Goal: Task Accomplishment & Management: Manage account settings

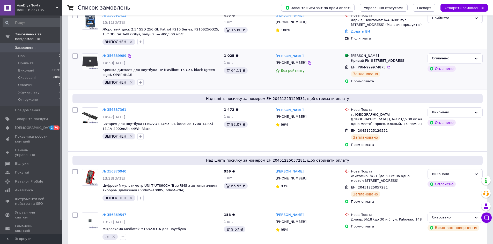
scroll to position [52, 0]
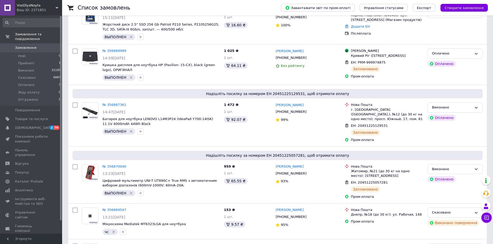
click at [24, 48] on link "Замовлення 0" at bounding box center [32, 47] width 64 height 9
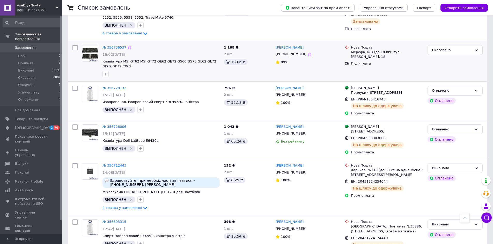
scroll to position [440, 0]
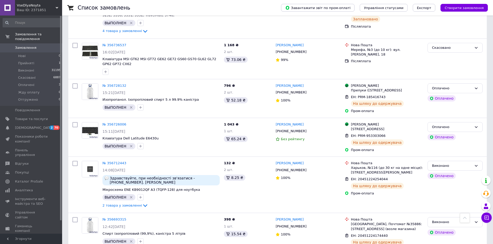
click at [26, 46] on span "Замовлення" at bounding box center [25, 48] width 21 height 5
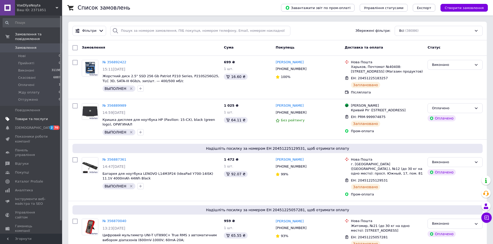
click at [23, 117] on span "Товари та послуги" at bounding box center [31, 119] width 33 height 5
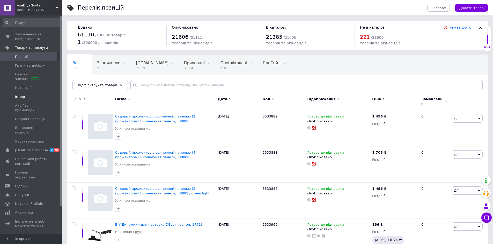
click at [25, 96] on span "Імпорт" at bounding box center [21, 97] width 12 height 5
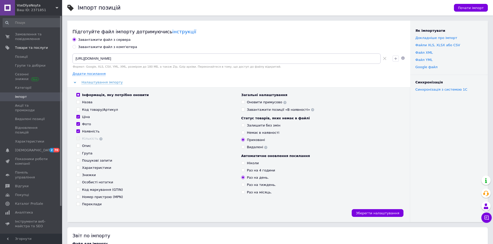
click at [81, 102] on label "Назва" at bounding box center [84, 102] width 16 height 5
click at [80, 102] on input "Назва" at bounding box center [77, 101] width 3 height 3
checkbox input "true"
click at [373, 212] on span "Зберегти налаштування" at bounding box center [377, 214] width 43 height 4
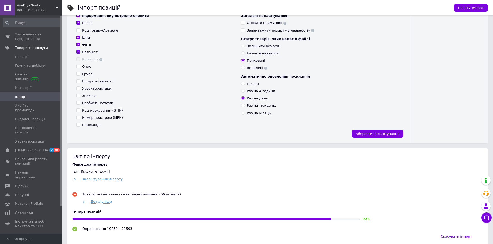
scroll to position [155, 0]
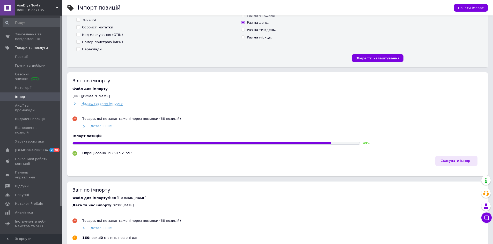
click at [452, 161] on span "Скасувати імпорт" at bounding box center [456, 161] width 31 height 4
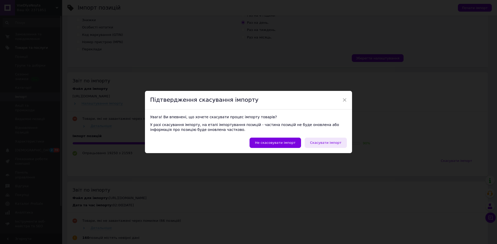
click at [334, 146] on button "Скасувати імпорт" at bounding box center [325, 143] width 42 height 10
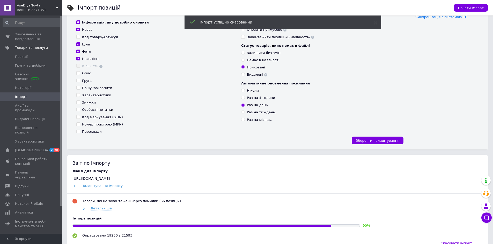
scroll to position [52, 0]
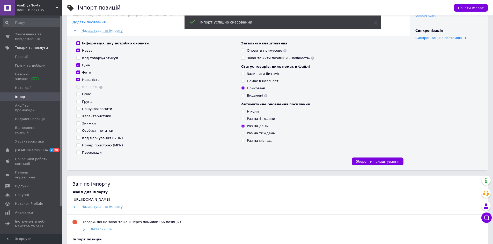
click at [243, 51] on input "Оновити примусово" at bounding box center [242, 50] width 3 height 3
checkbox input "true"
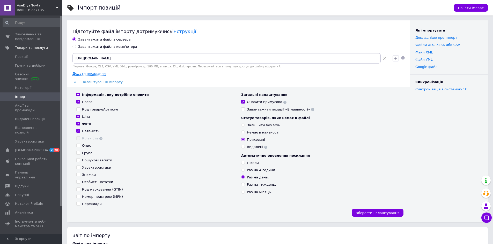
scroll to position [0, 0]
click at [479, 8] on span "Почати імпорт" at bounding box center [471, 8] width 26 height 4
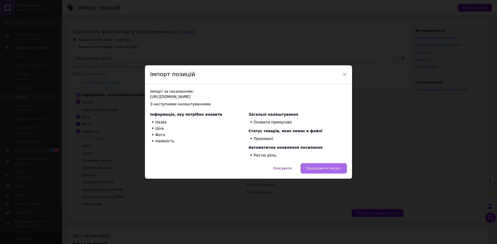
click at [325, 165] on button "Продовжити імпорт" at bounding box center [323, 168] width 46 height 10
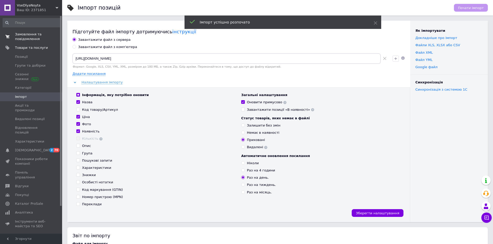
click at [18, 35] on span "Замовлення та повідомлення" at bounding box center [31, 36] width 33 height 9
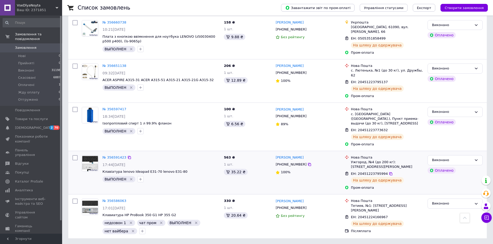
scroll to position [726, 0]
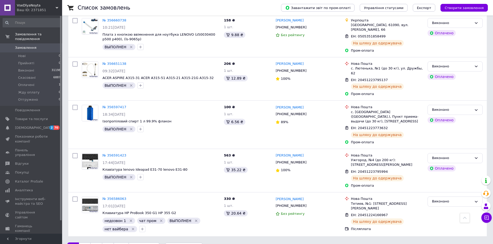
click at [86, 243] on link "2" at bounding box center [84, 248] width 11 height 11
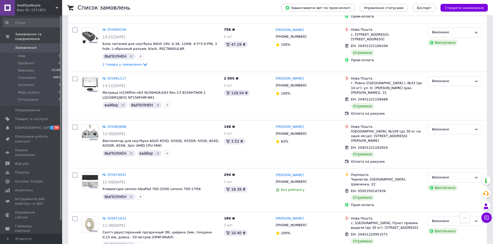
scroll to position [716, 0]
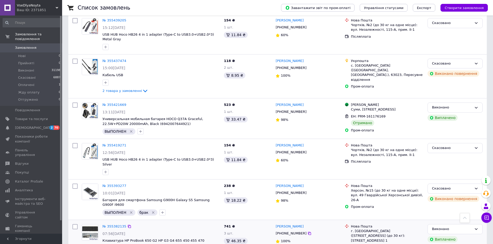
scroll to position [686, 0]
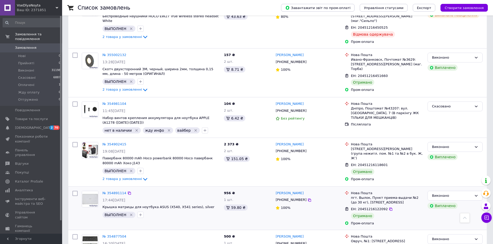
scroll to position [708, 0]
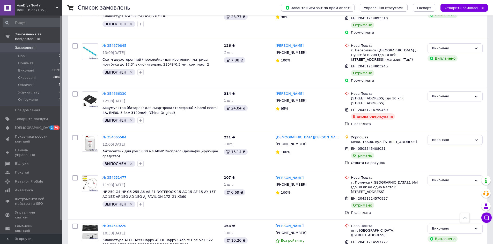
scroll to position [735, 0]
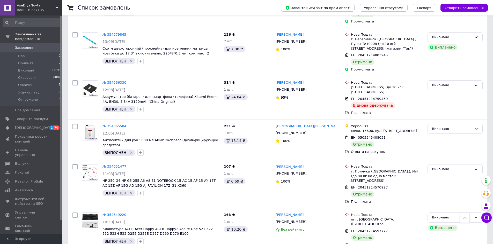
click at [34, 46] on span "Замовлення" at bounding box center [31, 48] width 33 height 5
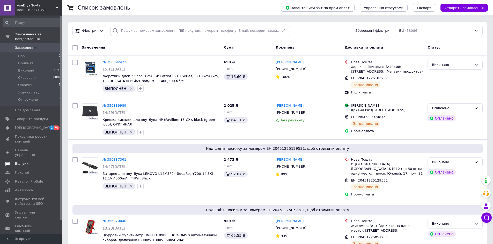
click at [21, 162] on span "Відгуки" at bounding box center [21, 164] width 13 height 5
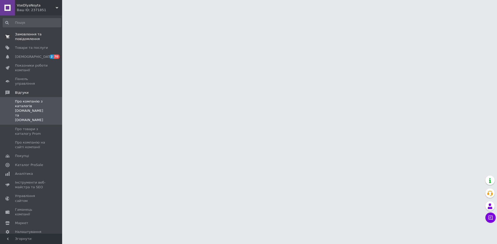
click at [30, 38] on span "Замовлення та повідомлення" at bounding box center [31, 36] width 33 height 9
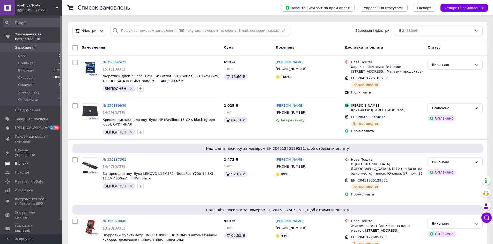
click at [21, 162] on span "Відгуки" at bounding box center [21, 164] width 13 height 5
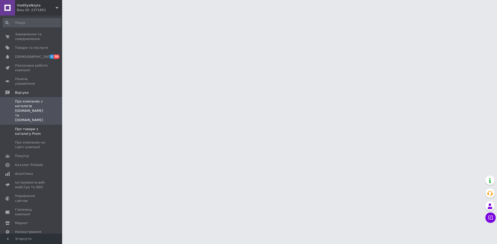
click at [30, 127] on span "Про товари з каталогу Prom" at bounding box center [31, 131] width 33 height 9
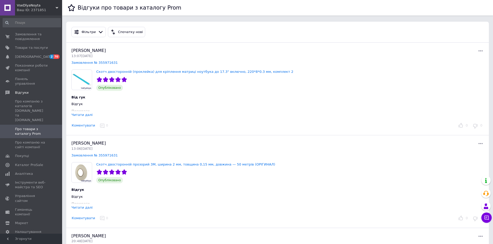
click at [81, 113] on div "Читати далі" at bounding box center [81, 115] width 21 height 4
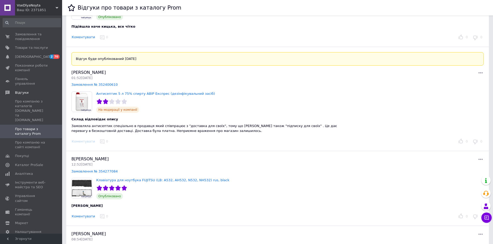
scroll to position [310, 0]
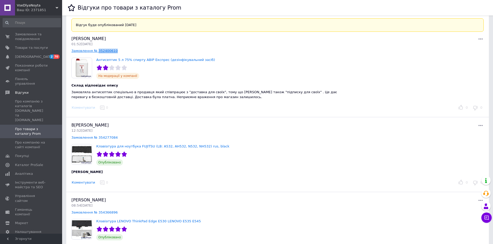
drag, startPoint x: 115, startPoint y: 51, endPoint x: 96, endPoint y: 53, distance: 18.7
click at [96, 53] on div "[PERSON_NAME] 01:52[DATE] Замовлення № 352400610" at bounding box center [174, 45] width 206 height 18
copy link "352400610"
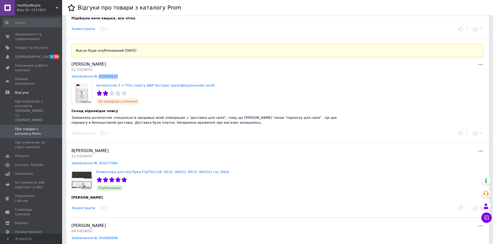
scroll to position [285, 0]
click at [133, 123] on span "Замовляла антисептик спеціально в продавця який співпрацює з "доставка для свої…" at bounding box center [203, 120] width 265 height 9
click at [157, 124] on span "Замовляла антисептик спеціально в продавця який співпрацює з "доставка для свої…" at bounding box center [203, 120] width 265 height 9
drag, startPoint x: 116, startPoint y: 77, endPoint x: 96, endPoint y: 77, distance: 20.4
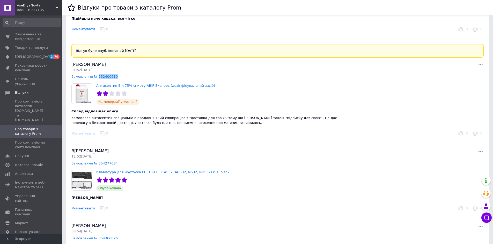
click at [96, 77] on div "[PERSON_NAME] 01:52[DATE] Замовлення № 352400610" at bounding box center [174, 71] width 206 height 18
copy link "352400610"
click at [34, 59] on link "[DEMOGRAPHIC_DATA] 2 70" at bounding box center [32, 57] width 64 height 9
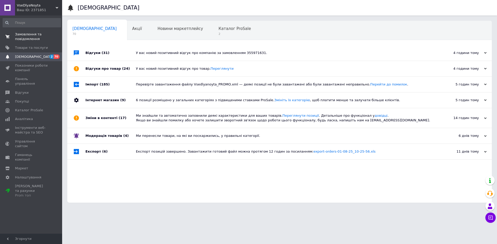
click at [28, 40] on span "Замовлення та повідомлення" at bounding box center [31, 36] width 33 height 9
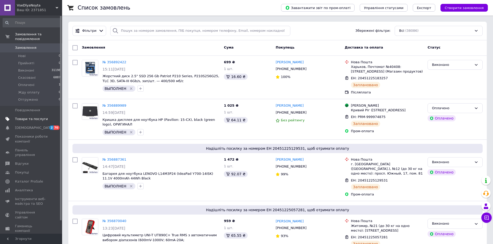
click at [21, 115] on link "Товари та послуги" at bounding box center [32, 119] width 64 height 9
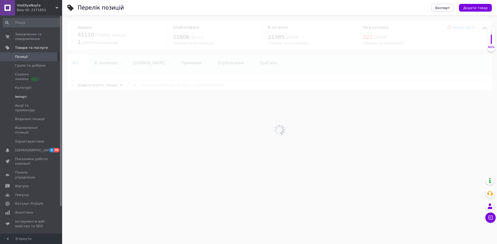
click at [21, 99] on span "Імпорт" at bounding box center [21, 97] width 12 height 5
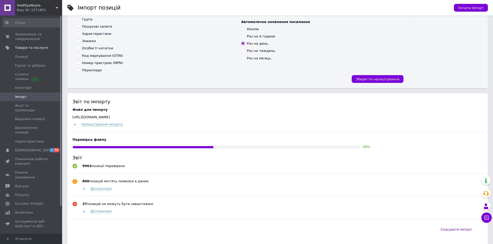
scroll to position [155, 0]
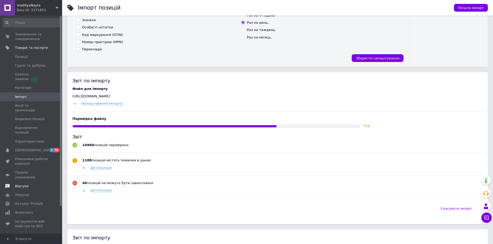
click at [22, 184] on span "Відгуки" at bounding box center [21, 186] width 13 height 5
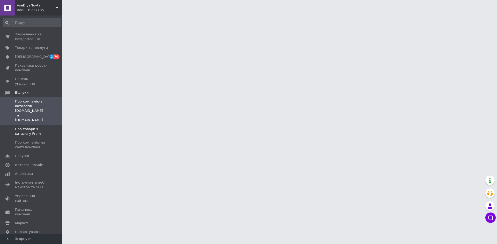
click at [37, 127] on span "Про товари з каталогу Prom" at bounding box center [31, 131] width 33 height 9
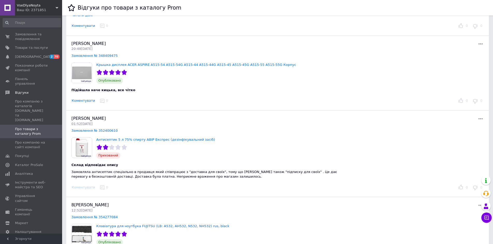
scroll to position [259, 0]
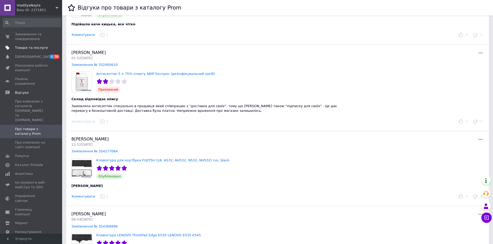
click at [19, 49] on span "Товари та послуги" at bounding box center [31, 48] width 33 height 5
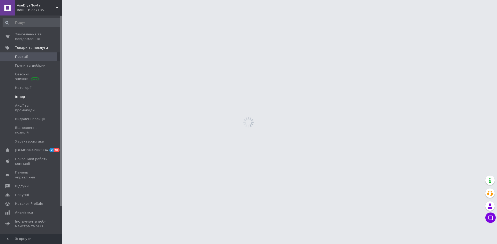
click at [19, 97] on span "Імпорт" at bounding box center [21, 97] width 12 height 5
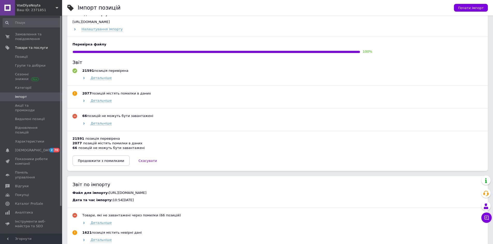
scroll to position [233, 0]
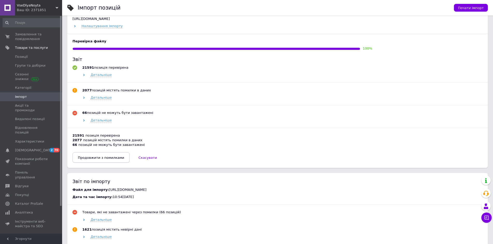
click at [92, 157] on span "Продовжити з помилками" at bounding box center [101, 158] width 46 height 4
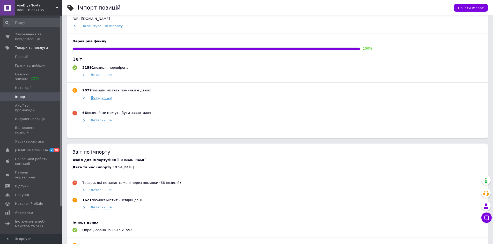
scroll to position [108, 0]
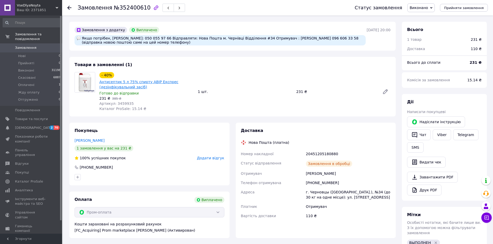
click at [129, 86] on link "Антисептик 5 л 75% спирту АВІР Експрес (дезінфікувальний засіб)" at bounding box center [138, 84] width 79 height 9
